Goal: Transaction & Acquisition: Purchase product/service

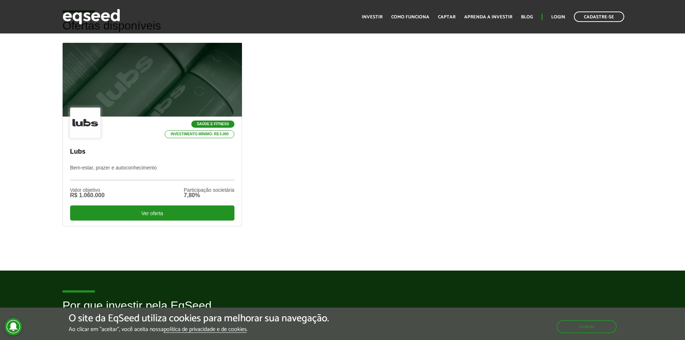
scroll to position [180, 0]
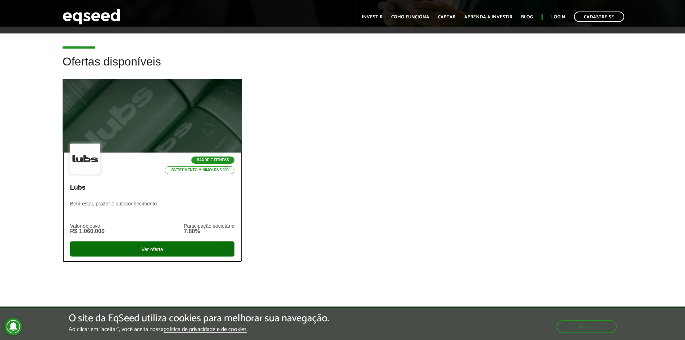
click at [131, 245] on div "Ver oferta" at bounding box center [152, 248] width 164 height 15
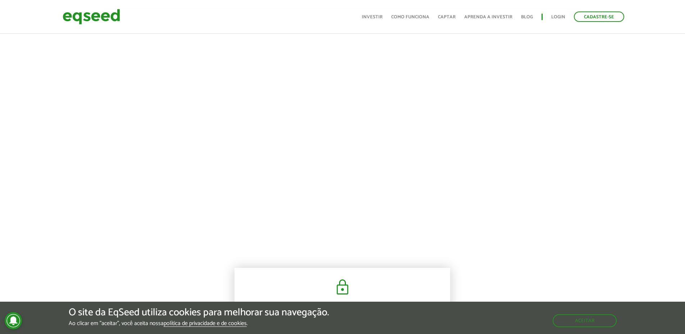
scroll to position [216, 0]
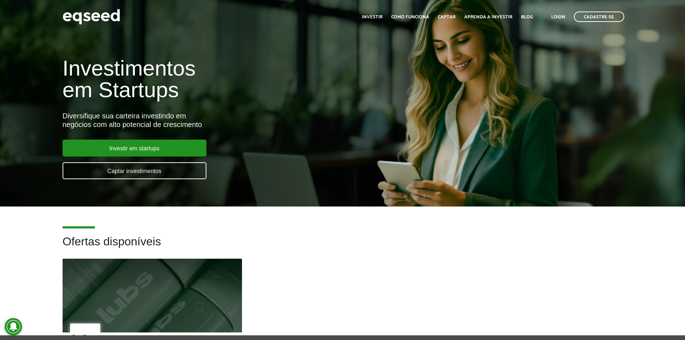
scroll to position [180, 0]
